Goal: Information Seeking & Learning: Learn about a topic

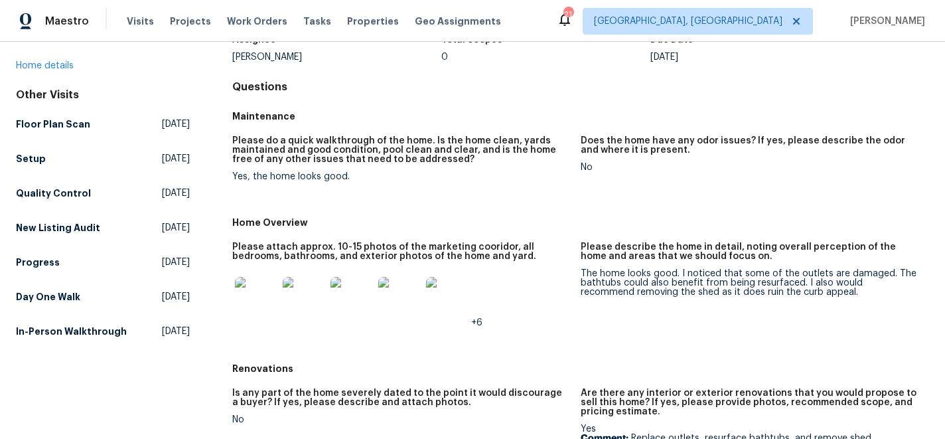
scroll to position [102, 0]
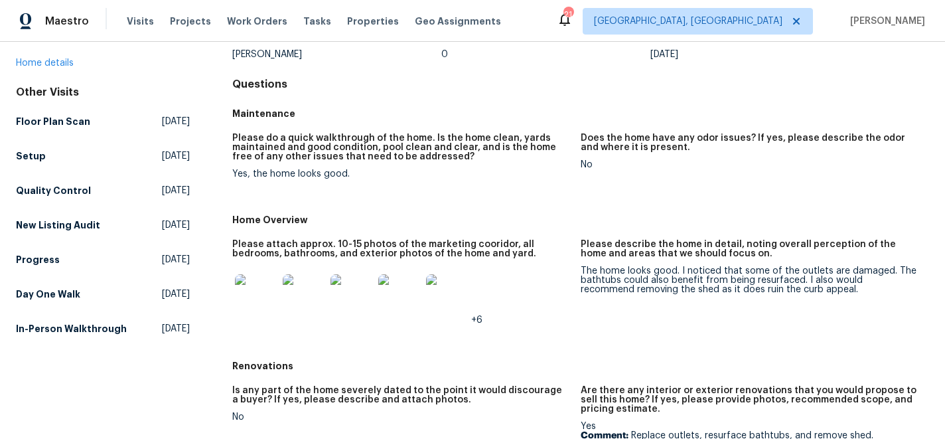
click at [252, 289] on img at bounding box center [256, 295] width 42 height 42
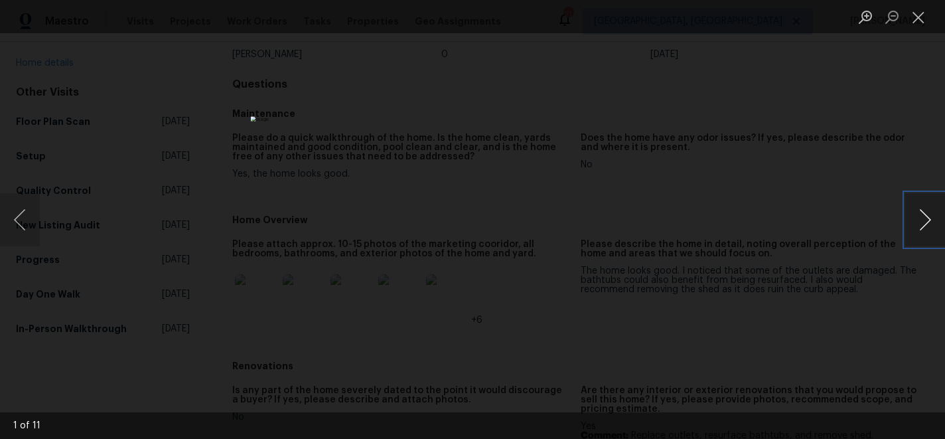
click at [931, 216] on button "Next image" at bounding box center [926, 219] width 40 height 53
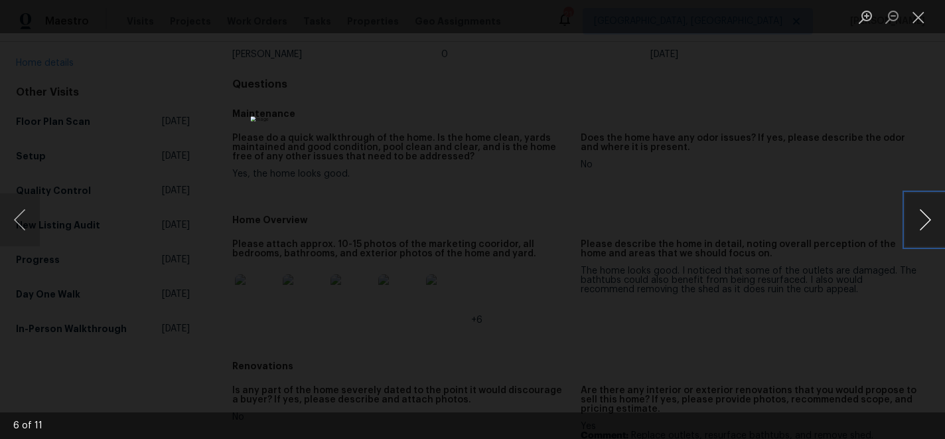
click at [931, 216] on button "Next image" at bounding box center [926, 219] width 40 height 53
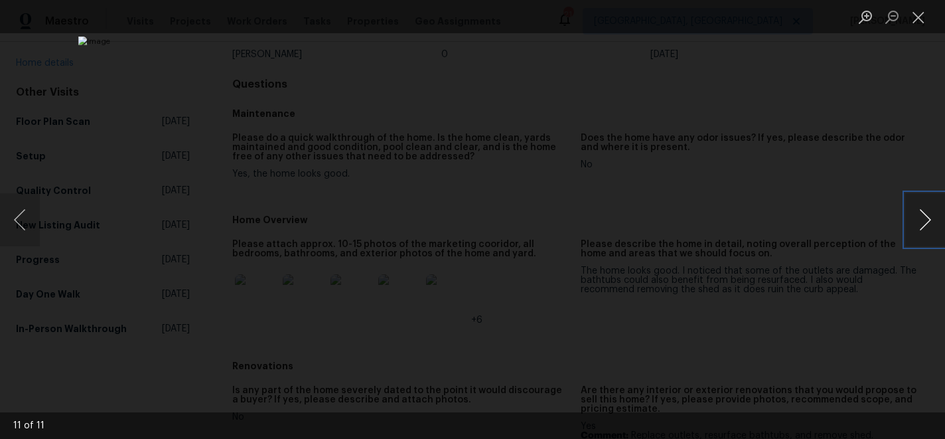
click at [931, 216] on button "Next image" at bounding box center [926, 219] width 40 height 53
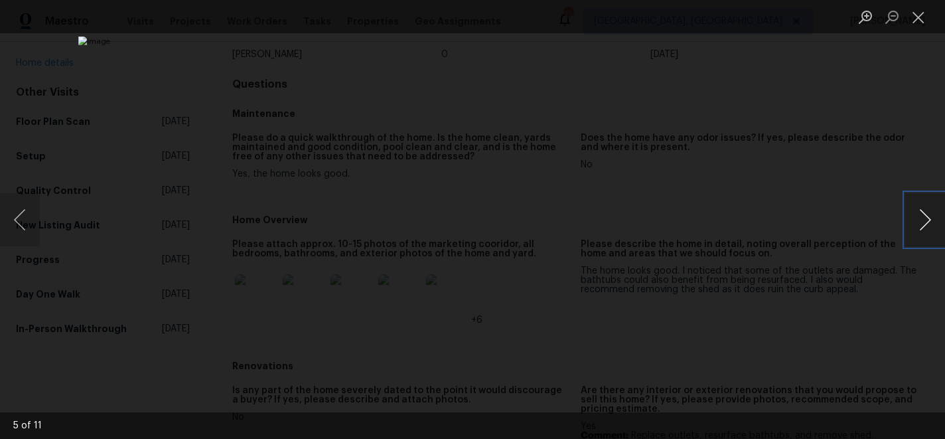
click at [930, 213] on button "Next image" at bounding box center [926, 219] width 40 height 53
click at [929, 213] on button "Next image" at bounding box center [926, 219] width 40 height 53
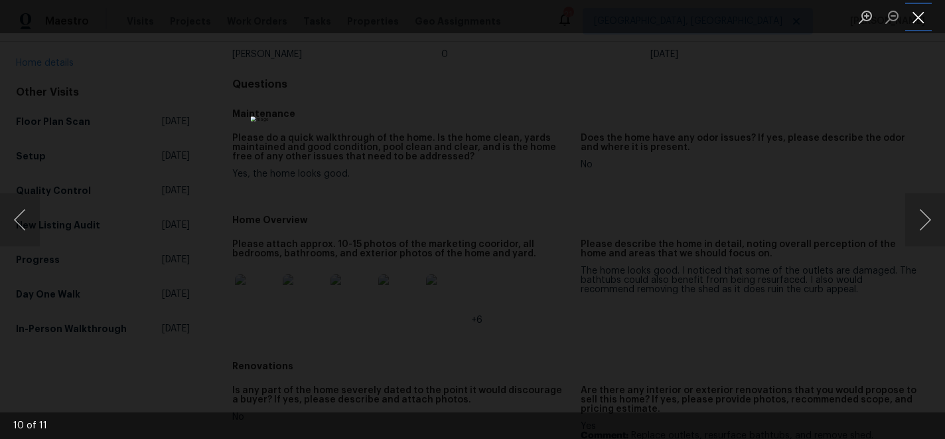
click at [919, 12] on button "Close lightbox" at bounding box center [919, 16] width 27 height 23
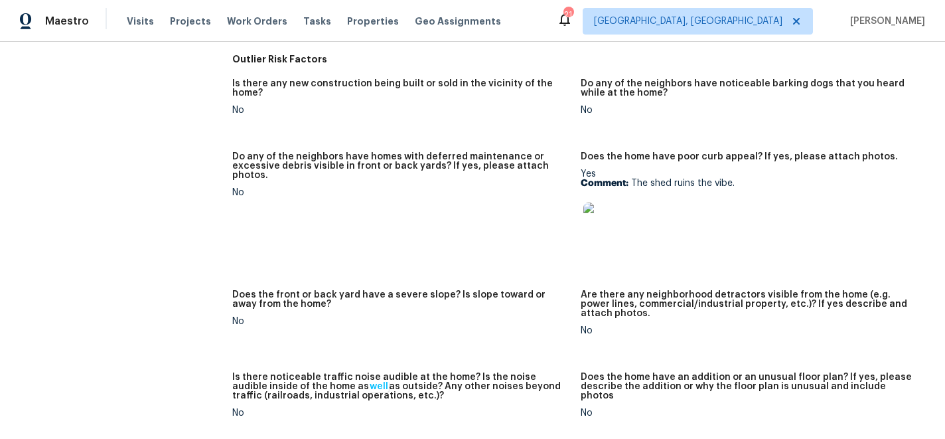
scroll to position [680, 0]
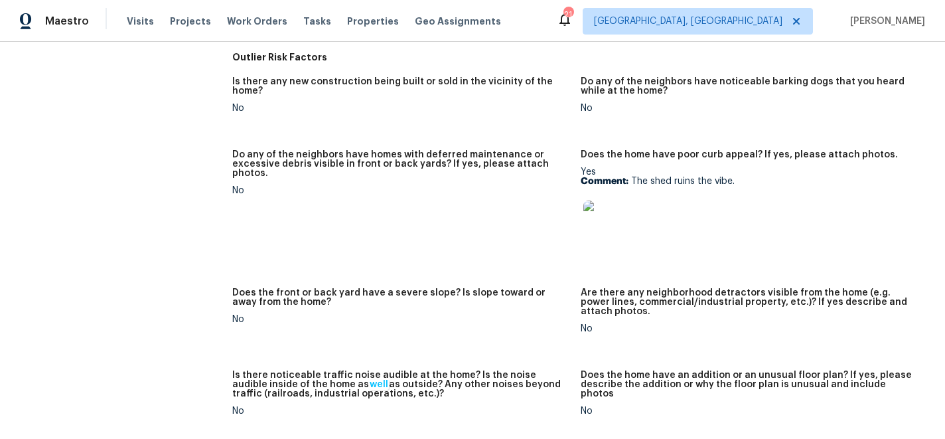
click at [601, 222] on img at bounding box center [605, 221] width 42 height 42
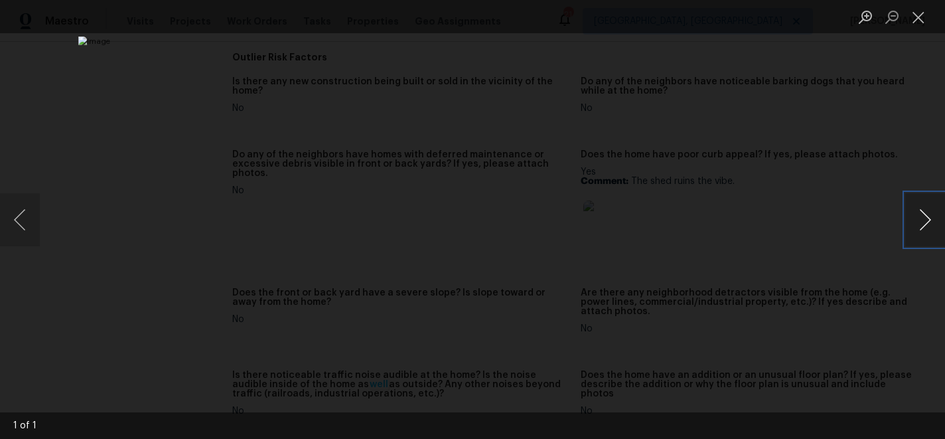
click at [915, 225] on button "Next image" at bounding box center [926, 219] width 40 height 53
drag, startPoint x: 921, startPoint y: 16, endPoint x: 901, endPoint y: 36, distance: 28.2
click at [921, 16] on button "Close lightbox" at bounding box center [919, 16] width 27 height 23
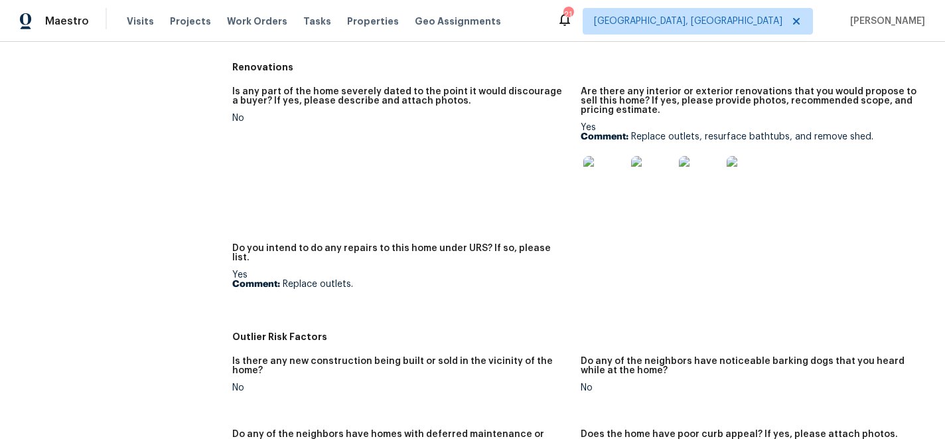
scroll to position [366, 0]
